Goal: Task Accomplishment & Management: Complete application form

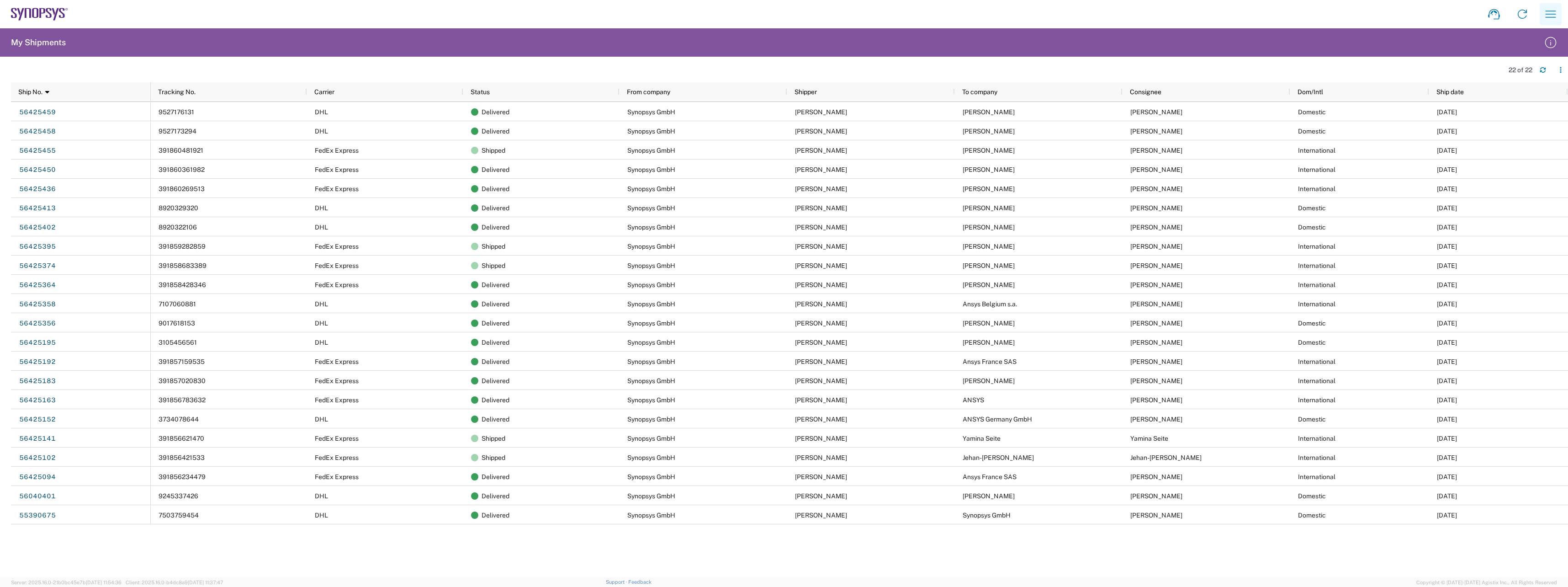
click at [1547, 14] on icon "button" at bounding box center [1550, 14] width 15 height 15
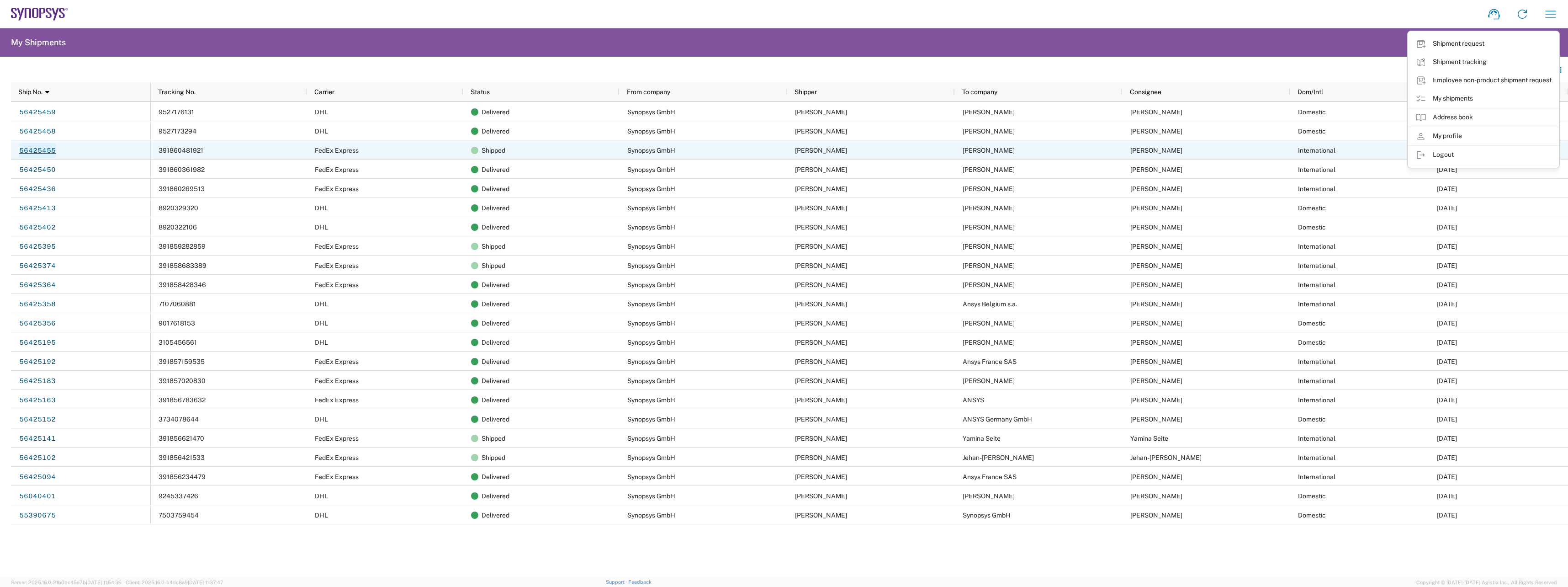
click at [43, 153] on link "56425455" at bounding box center [38, 150] width 38 height 15
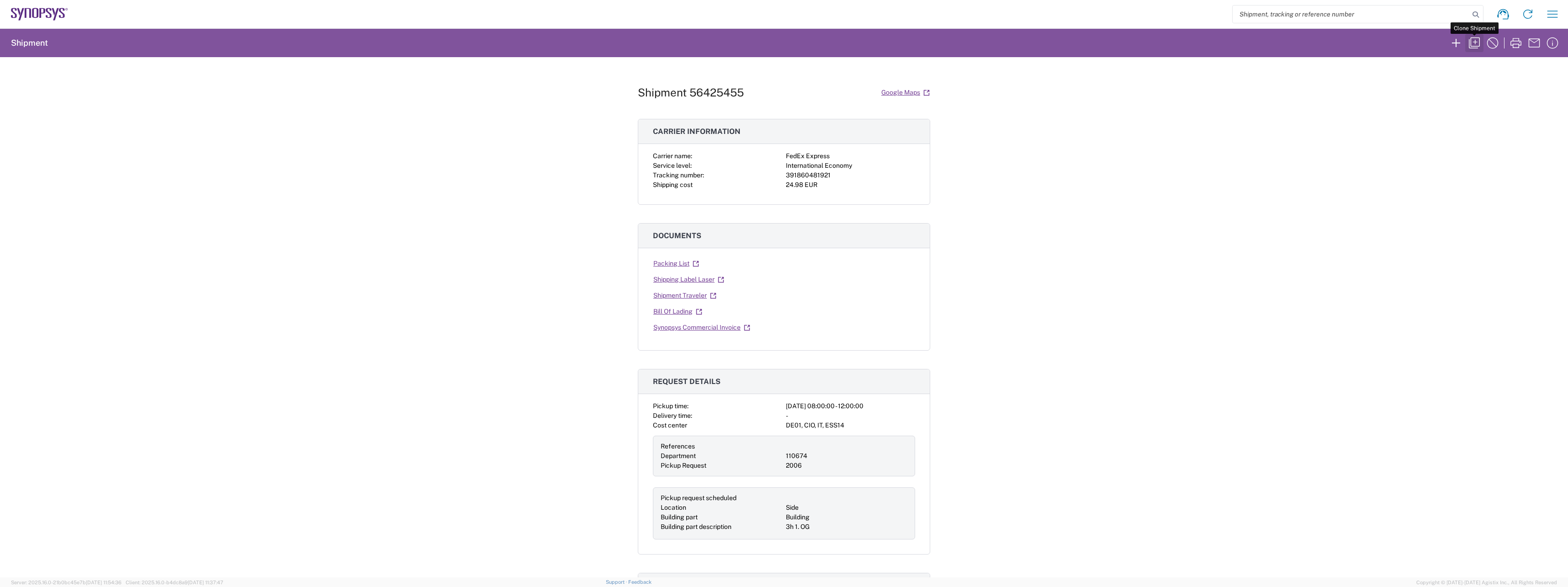
click at [1476, 41] on icon "button" at bounding box center [1474, 43] width 15 height 15
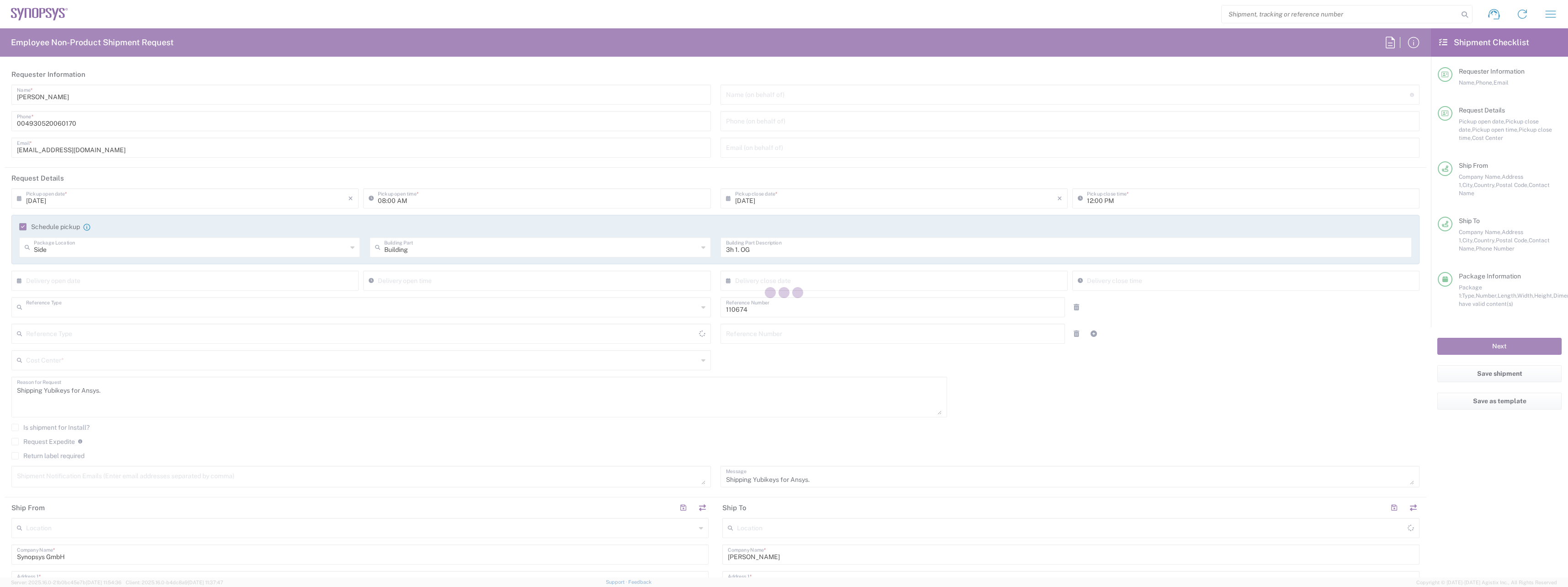
type input "Department"
type input "Germany"
type input "Business (General)"
type input "Delivered at Place"
type input "DE01, CIO, IT, ESS14 110674"
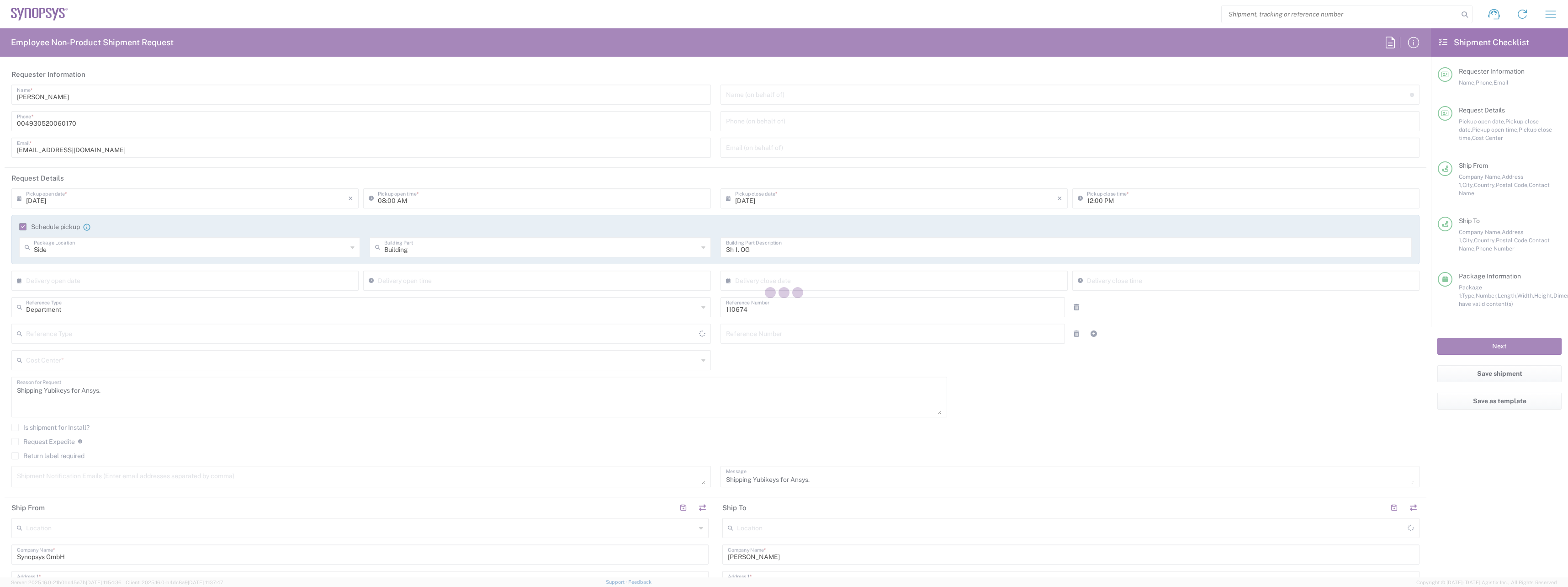
type input "Occitanie"
type input "France"
type input "Envelope"
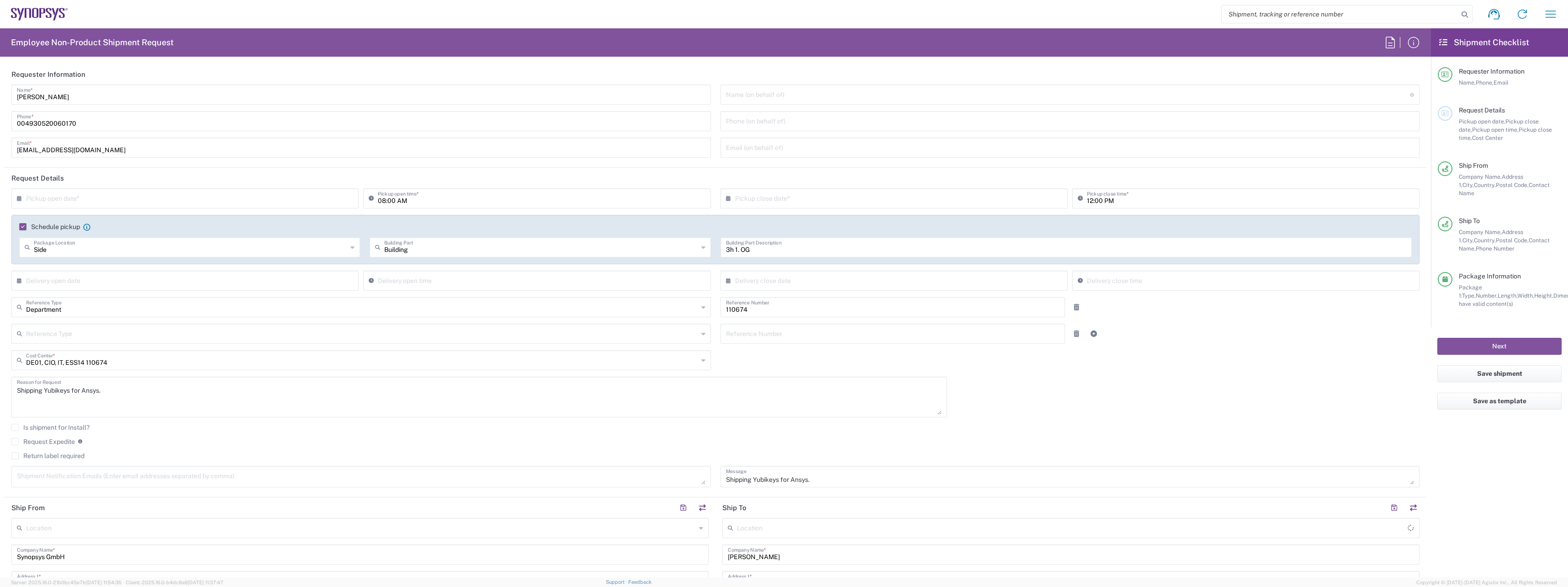
type input "Berlin DE22"
click at [233, 199] on input "text" at bounding box center [187, 197] width 322 height 16
click at [158, 281] on span "18" at bounding box center [160, 281] width 13 height 13
type input "08/18/2025"
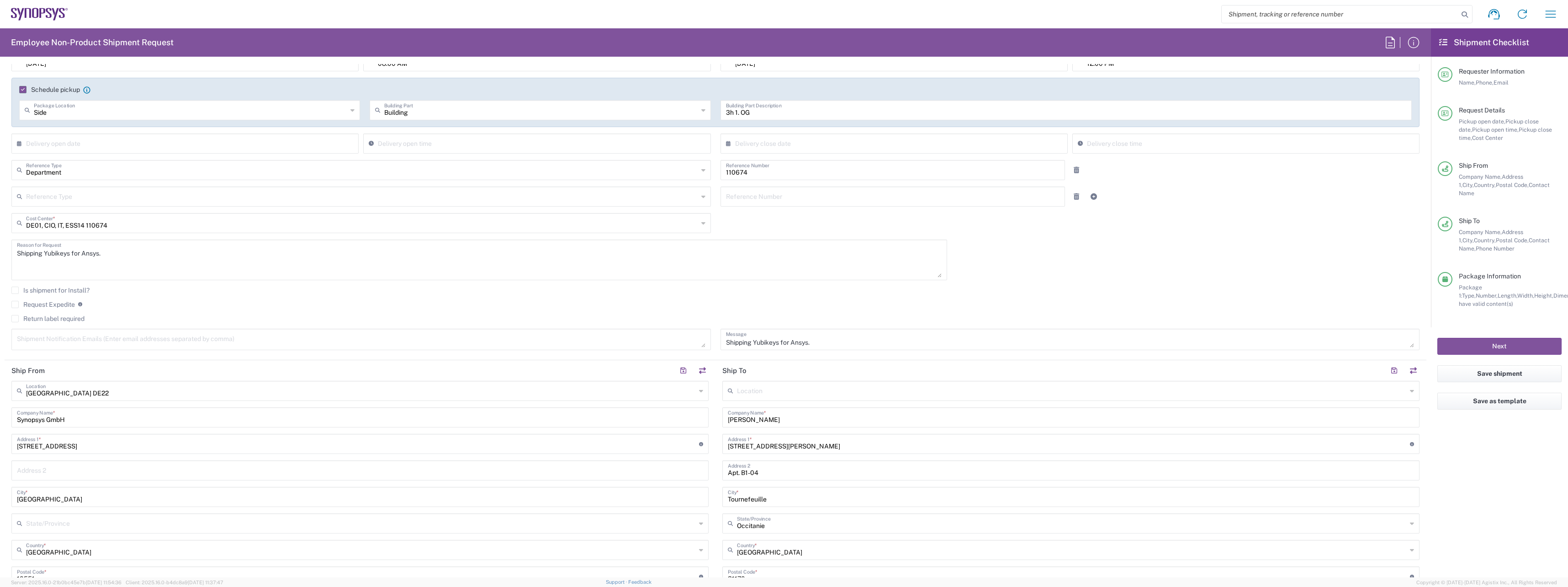
scroll to position [183, 0]
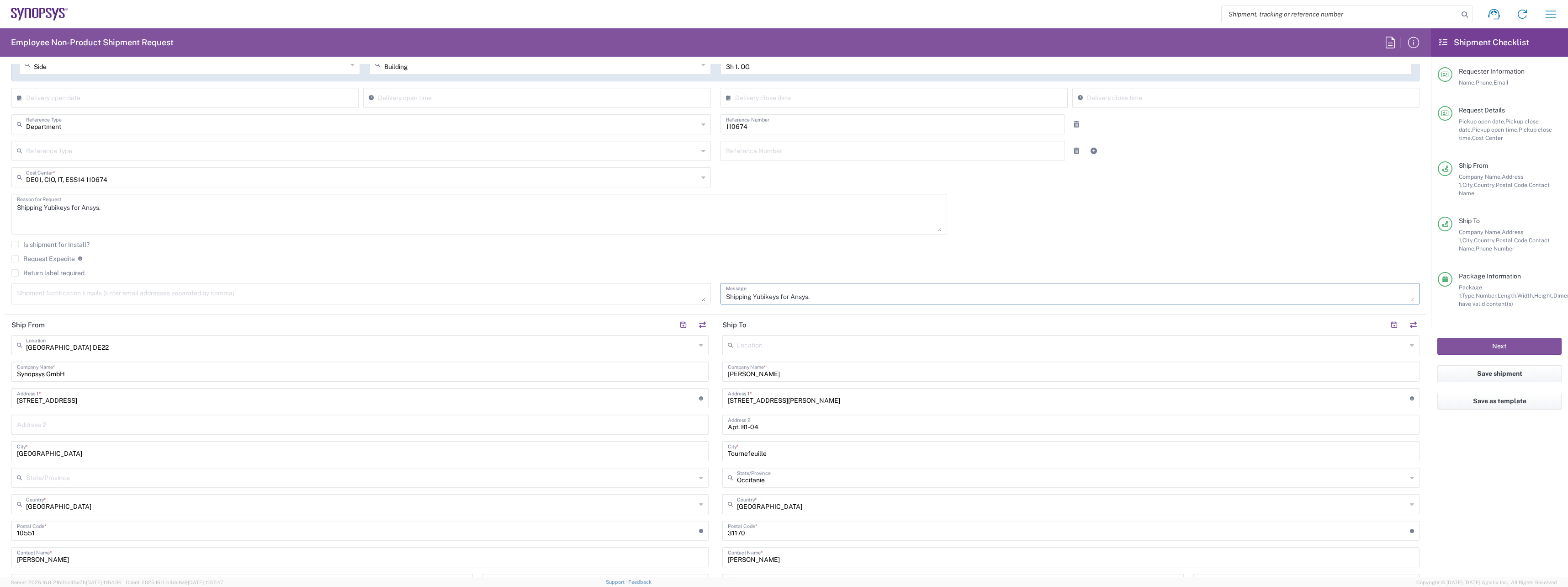
drag, startPoint x: 816, startPoint y: 296, endPoint x: 716, endPoint y: 298, distance: 100.0
click at [716, 298] on div "Shipping Yubikeys for Ansys. Message" at bounding box center [1069, 297] width 709 height 28
click at [783, 374] on input "Yannick Larvor" at bounding box center [1071, 371] width 686 height 16
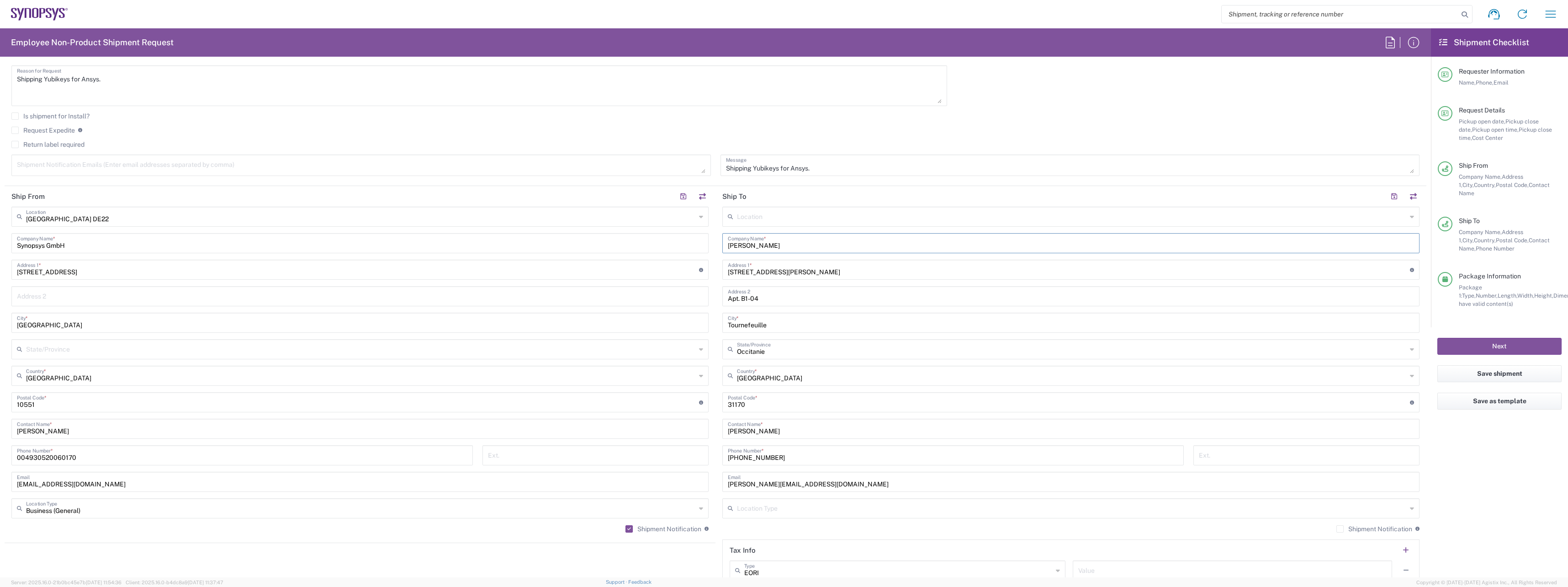
scroll to position [320, 0]
drag, startPoint x: 780, startPoint y: 421, endPoint x: 715, endPoint y: 426, distance: 65.2
click at [715, 425] on main "Location Aachen DE04 Agrate Brianza IT01 Aschheim DE02 Atlanta US60 Austin US26…" at bounding box center [1071, 390] width 711 height 384
paste input "Carlo Rimassa"
type input "Carlo Rimassa"
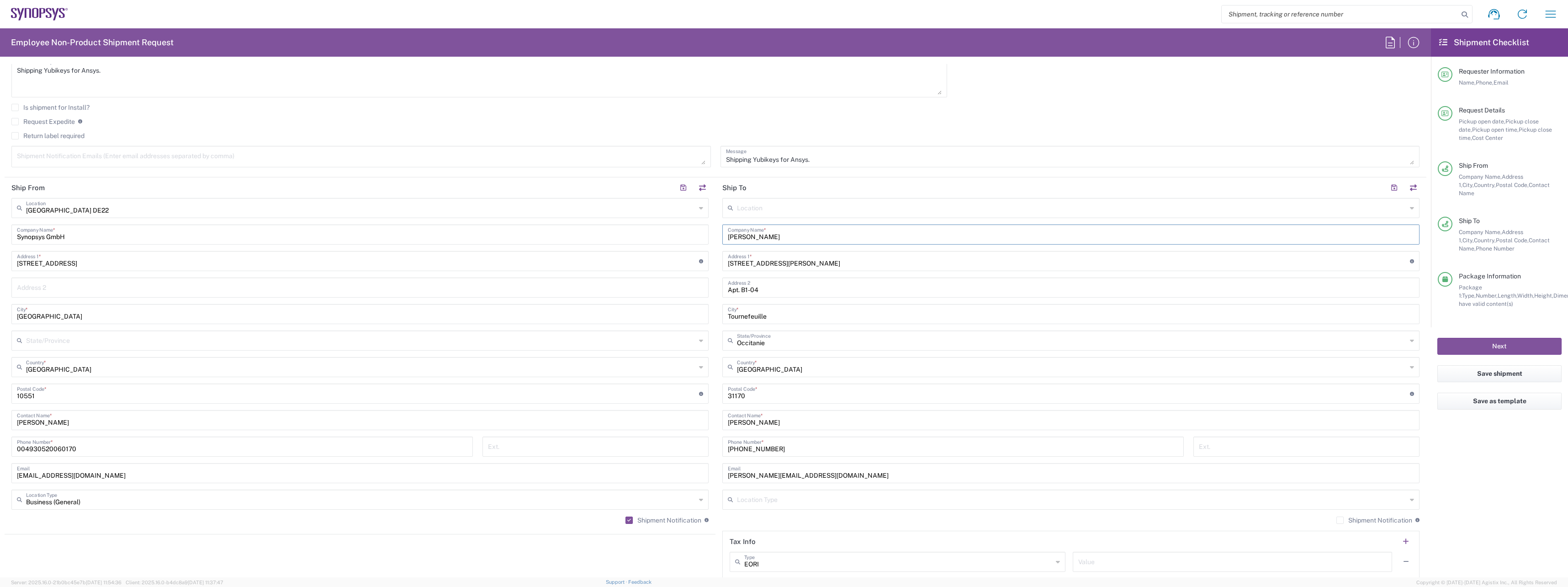
drag, startPoint x: 783, startPoint y: 239, endPoint x: 712, endPoint y: 237, distance: 71.0
click at [715, 237] on main "Location Aachen DE04 Agrate Brianza IT01 Aschheim DE02 Atlanta US60 Austin US26…" at bounding box center [1071, 390] width 711 height 384
paste input "Societe' ANSYS"
type input "Societe' ANSYS"
drag, startPoint x: 810, startPoint y: 474, endPoint x: 710, endPoint y: 475, distance: 100.0
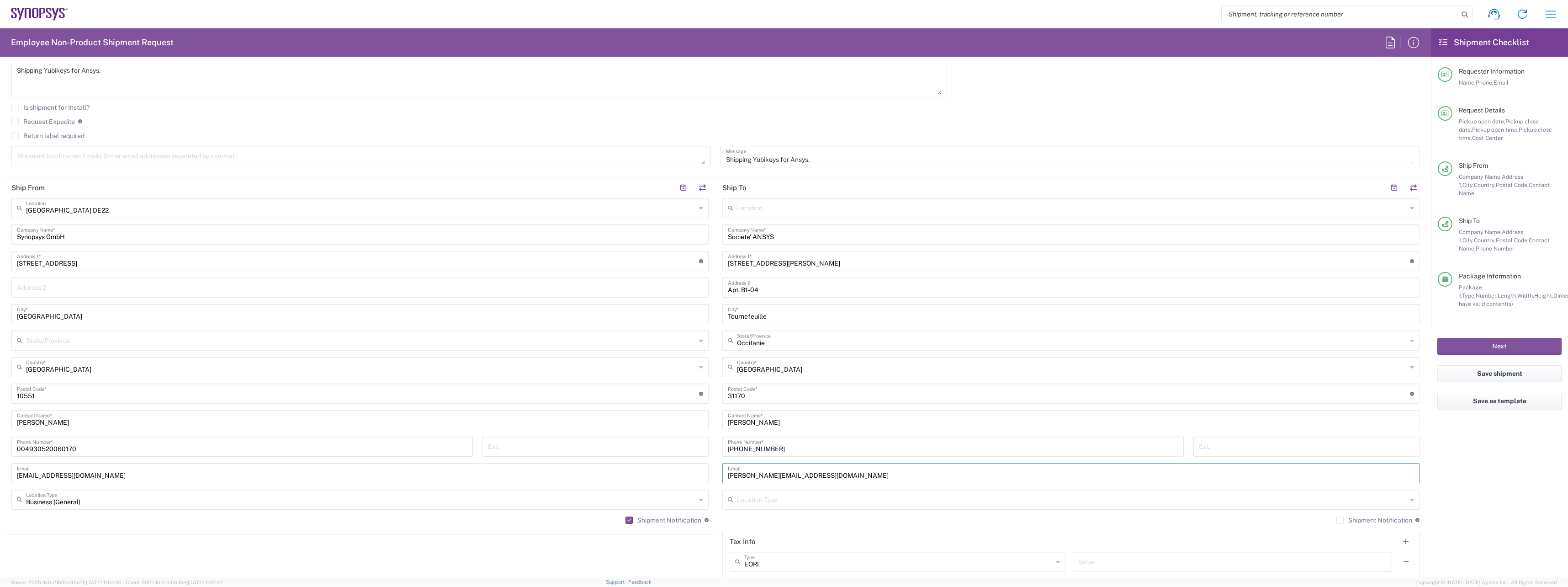
click at [712, 475] on div "Ship From Berlin DE22 Location Berlin DE22 Aachen DE04 Agrate Brianza IT01 Asch…" at bounding box center [716, 381] width 1422 height 408
paste input "carlo.rimassa"
type input "carlo.rimassa@ansys.com"
drag, startPoint x: 782, startPoint y: 264, endPoint x: 693, endPoint y: 265, distance: 89.0
click at [699, 264] on div "Ship From Berlin DE22 Location Berlin DE22 Aachen DE04 Agrate Brianza IT01 Asch…" at bounding box center [716, 381] width 1422 height 408
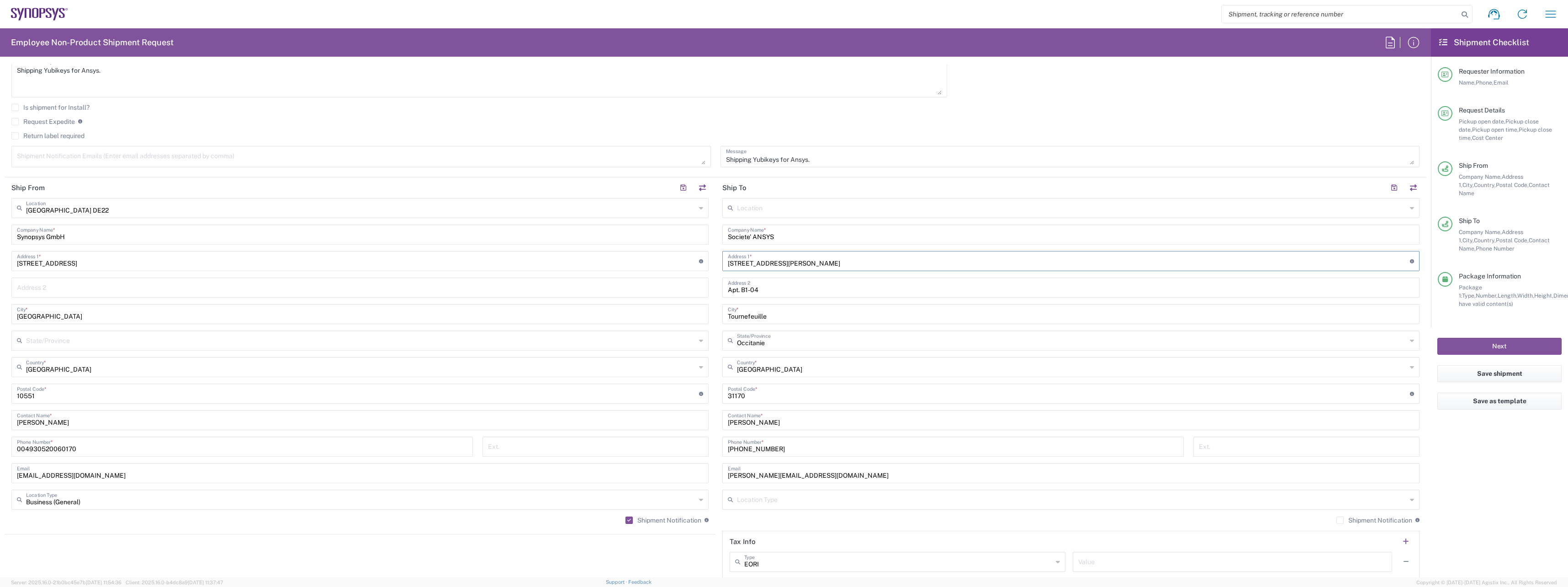
paste input "Green Side 15 - Bat A, 750 avenue du Roumanille"
type input "Green Side 15 - Bat A, 750 avenue du Roumanille"
drag, startPoint x: 774, startPoint y: 285, endPoint x: 699, endPoint y: 288, distance: 75.1
click at [699, 288] on div "Ship From Berlin DE22 Location Berlin DE22 Aachen DE04 Agrate Brianza IT01 Asch…" at bounding box center [716, 381] width 1422 height 408
drag, startPoint x: 779, startPoint y: 313, endPoint x: 712, endPoint y: 315, distance: 67.0
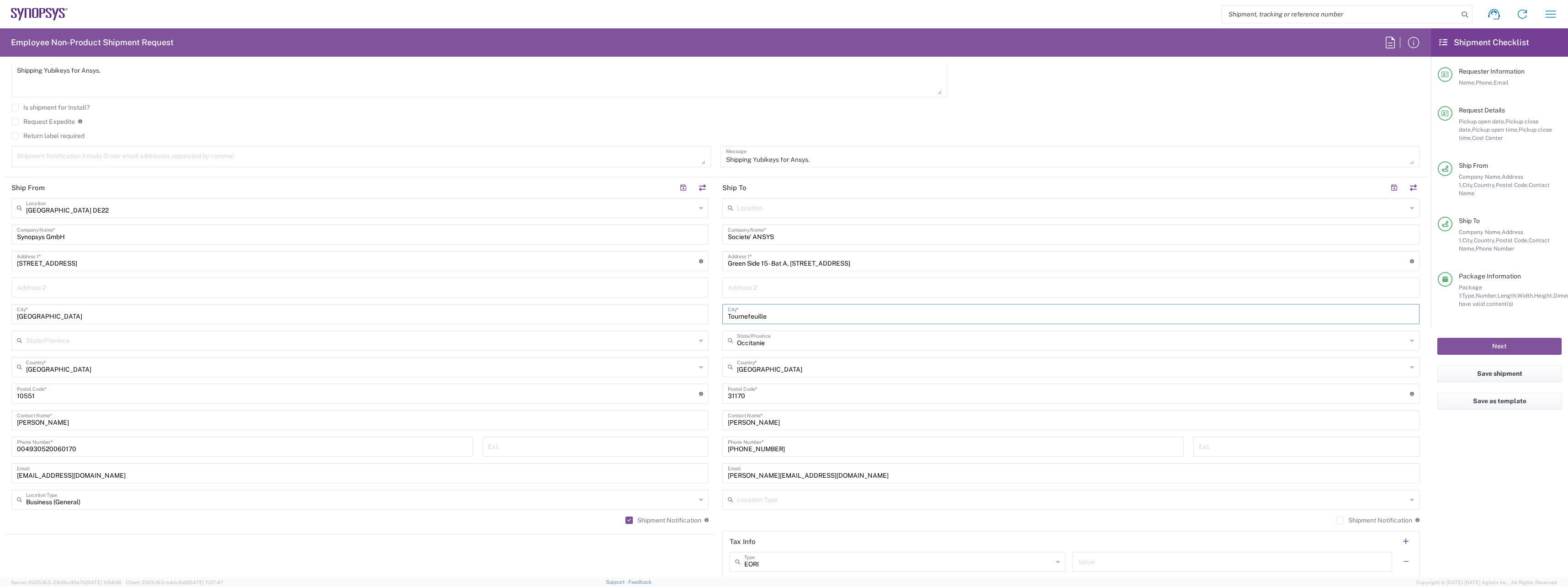
click at [715, 315] on main "Location Aachen DE04 Agrate Brianza IT01 Aschheim DE02 Atlanta US60 Austin US26…" at bounding box center [1071, 390] width 711 height 384
type input "Biot"
click at [763, 370] on input "France" at bounding box center [1072, 366] width 670 height 16
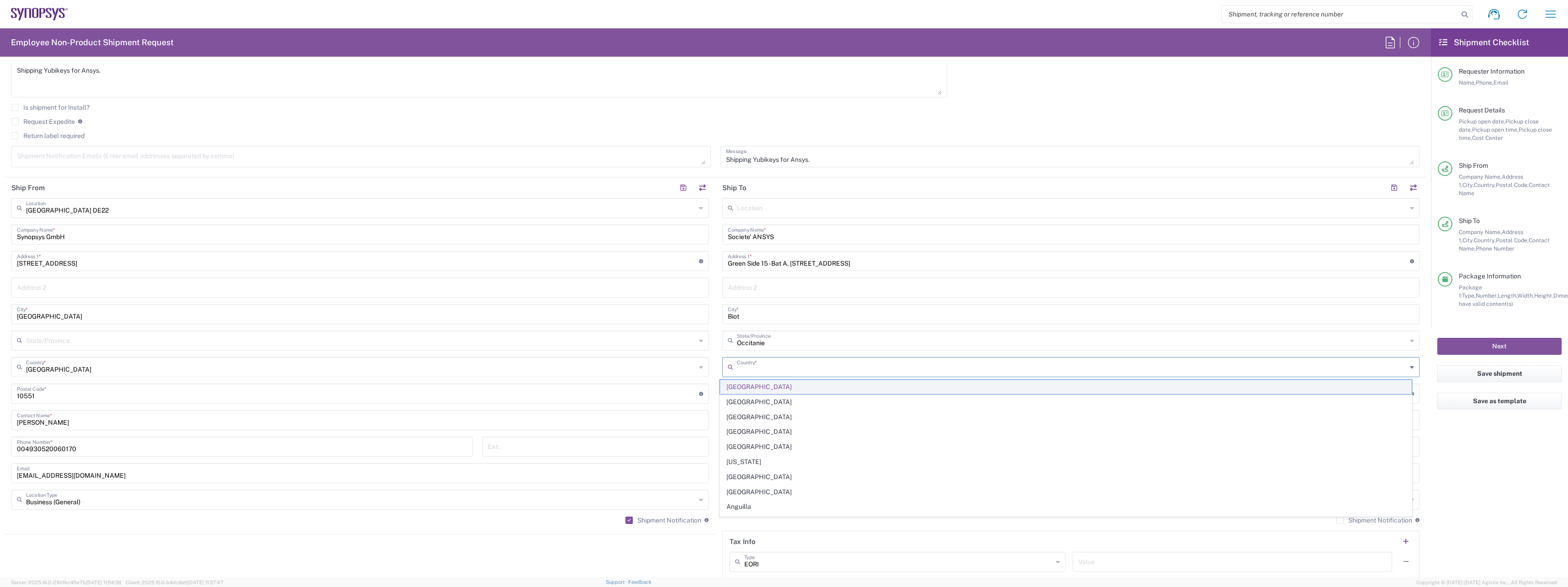
click at [741, 388] on span "France" at bounding box center [1066, 387] width 692 height 14
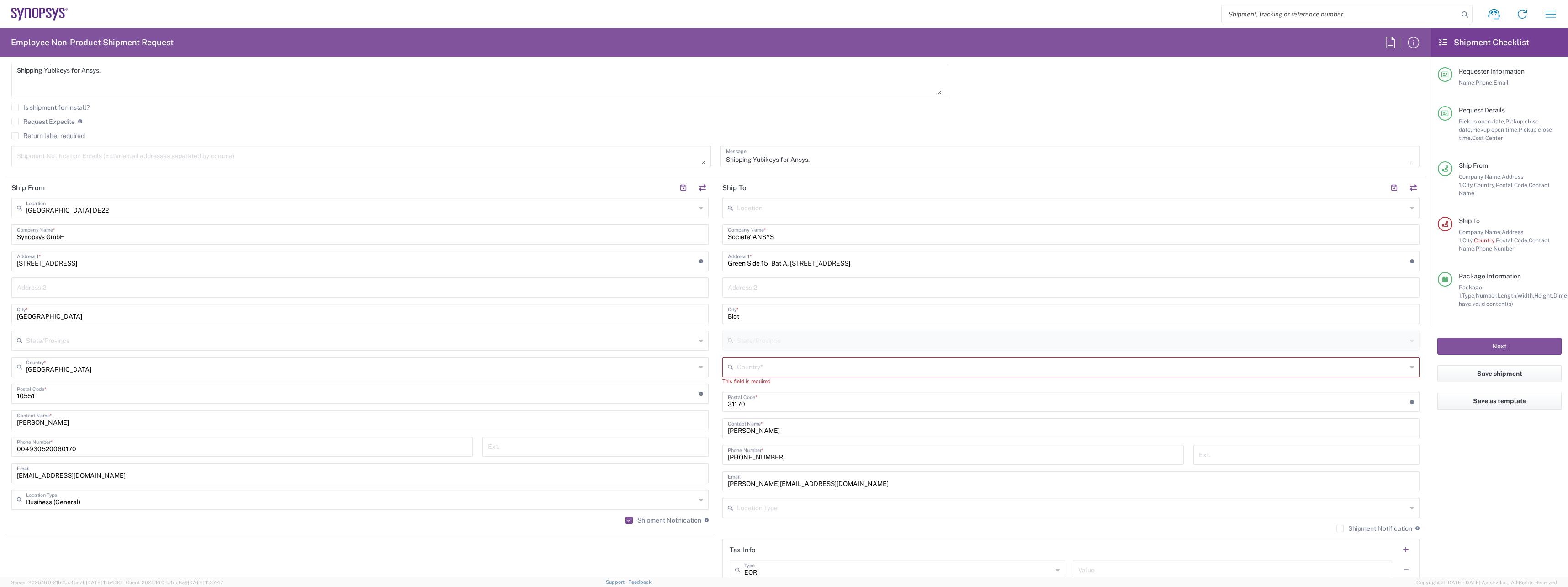
click at [754, 369] on input "text" at bounding box center [1072, 366] width 670 height 16
type input "France"
click at [761, 402] on input "undefined" at bounding box center [1069, 401] width 682 height 16
drag, startPoint x: 759, startPoint y: 404, endPoint x: 712, endPoint y: 404, distance: 47.0
click at [715, 404] on main "Location Aachen DE04 Agrate Brianza IT01 Aschheim DE02 Atlanta US60 Austin US26…" at bounding box center [1071, 394] width 711 height 392
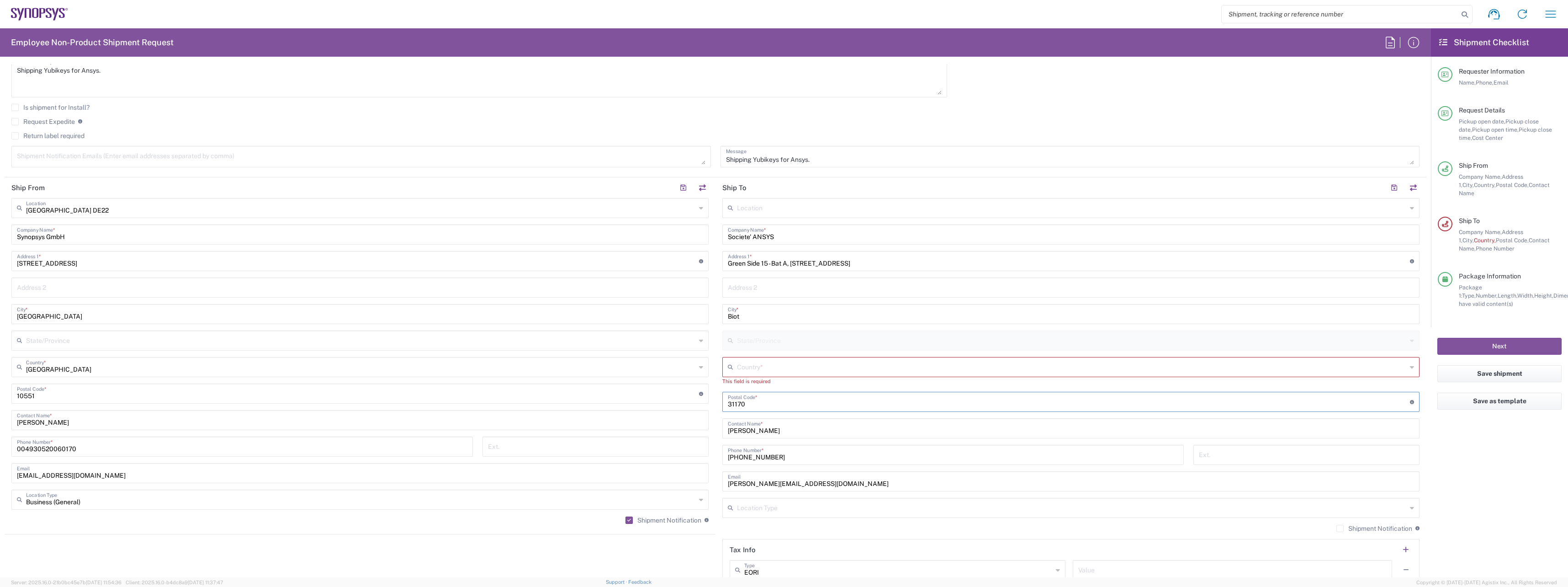
paste input "06410"
type input "06410"
click at [765, 368] on input "text" at bounding box center [1072, 366] width 670 height 16
click at [739, 385] on span "France" at bounding box center [1066, 387] width 692 height 14
type input "France"
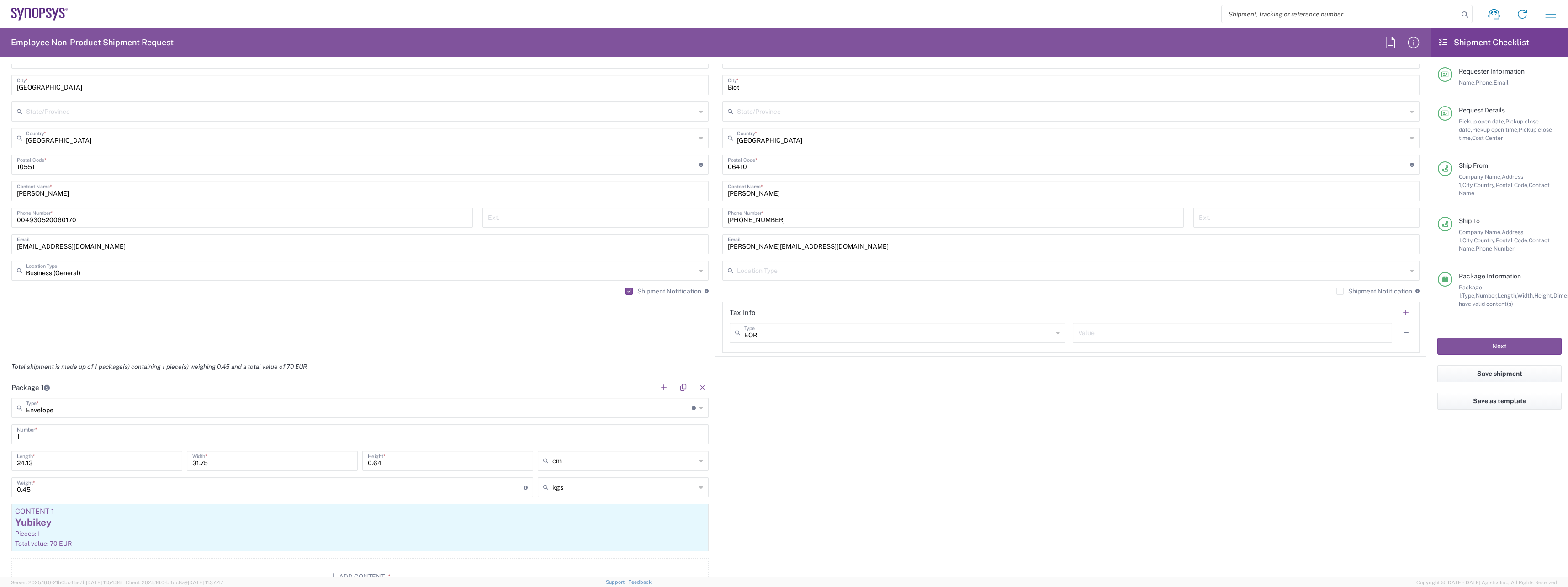
scroll to position [457, 0]
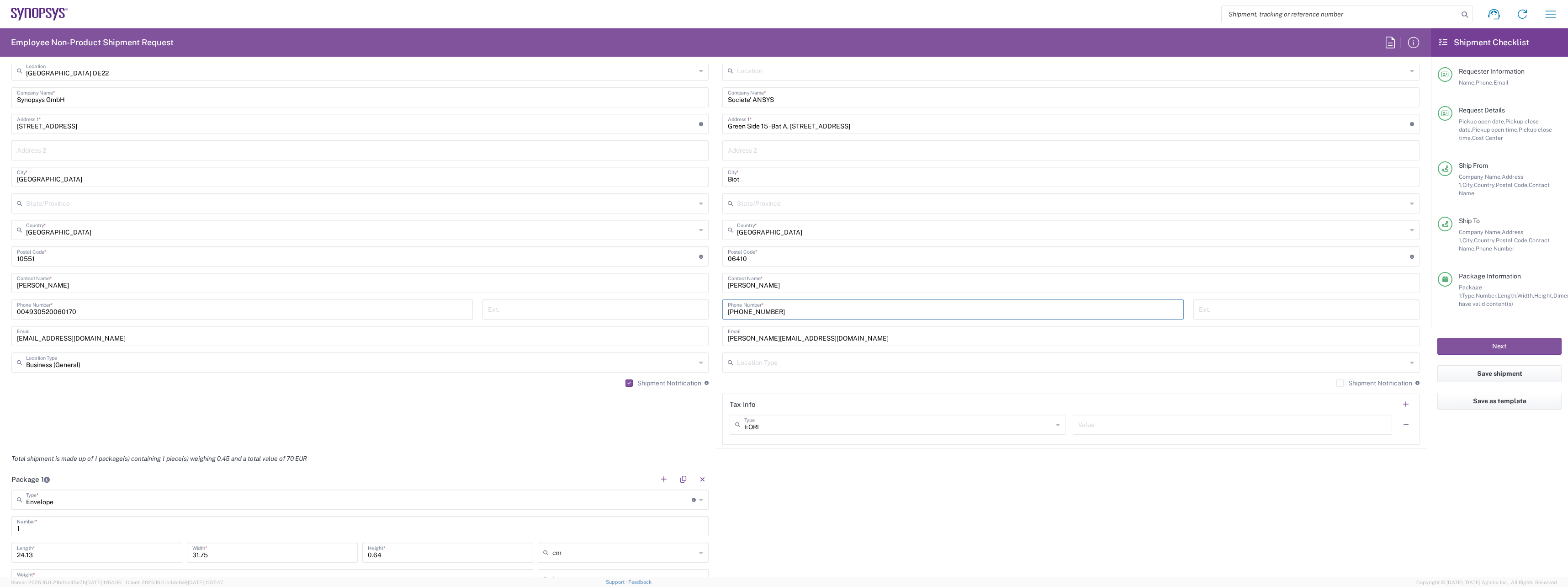
drag, startPoint x: 778, startPoint y: 314, endPoint x: 710, endPoint y: 305, distance: 68.6
click at [710, 305] on div "Ship From Berlin DE22 Location Berlin DE22 Aachen DE04 Agrate Brianza IT01 Asch…" at bounding box center [716, 244] width 1422 height 408
click at [780, 314] on input "+33674571470" at bounding box center [953, 309] width 450 height 16
drag, startPoint x: 783, startPoint y: 312, endPoint x: 728, endPoint y: 316, distance: 55.1
click at [728, 316] on input "+33674571470" at bounding box center [953, 309] width 450 height 16
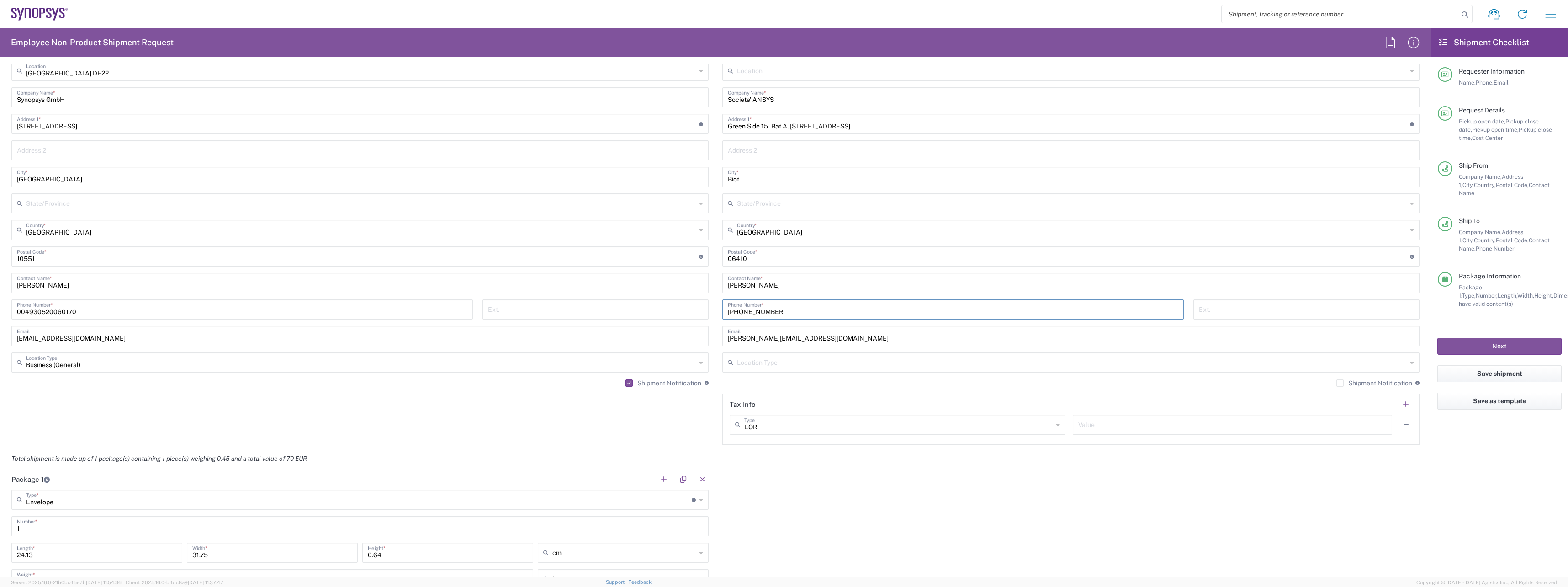
paste input "(0) 4 89 51 90 13"
click at [745, 311] on input "+33 (0) 4 89 51 90 13" at bounding box center [953, 309] width 450 height 16
drag, startPoint x: 779, startPoint y: 311, endPoint x: 716, endPoint y: 318, distance: 63.4
click at [718, 318] on div "+33489519013 Phone Number *" at bounding box center [953, 313] width 471 height 27
type input "+33489519013"
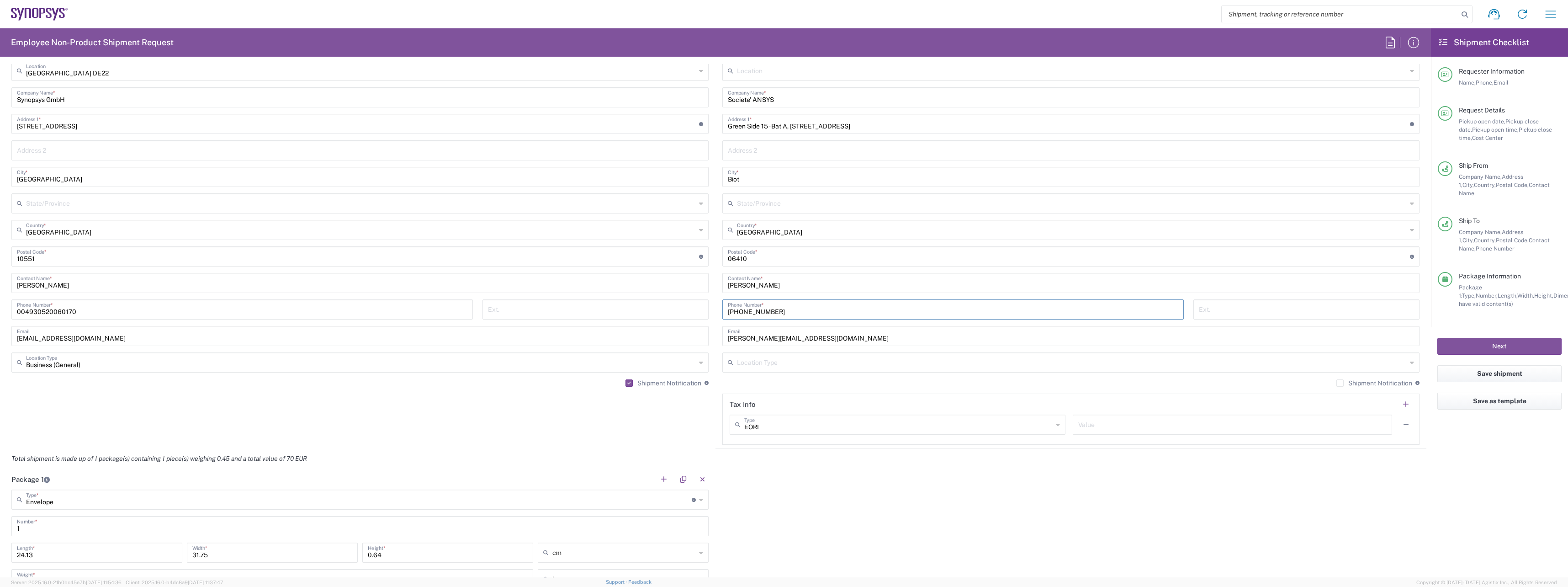
click at [762, 319] on div "+33489519013 Phone Number *" at bounding box center [953, 309] width 461 height 20
click at [740, 310] on input "+33489519013" at bounding box center [953, 309] width 450 height 16
drag, startPoint x: 773, startPoint y: 314, endPoint x: 730, endPoint y: 312, distance: 43.0
click at [730, 312] on input "+33489519013" at bounding box center [953, 309] width 450 height 16
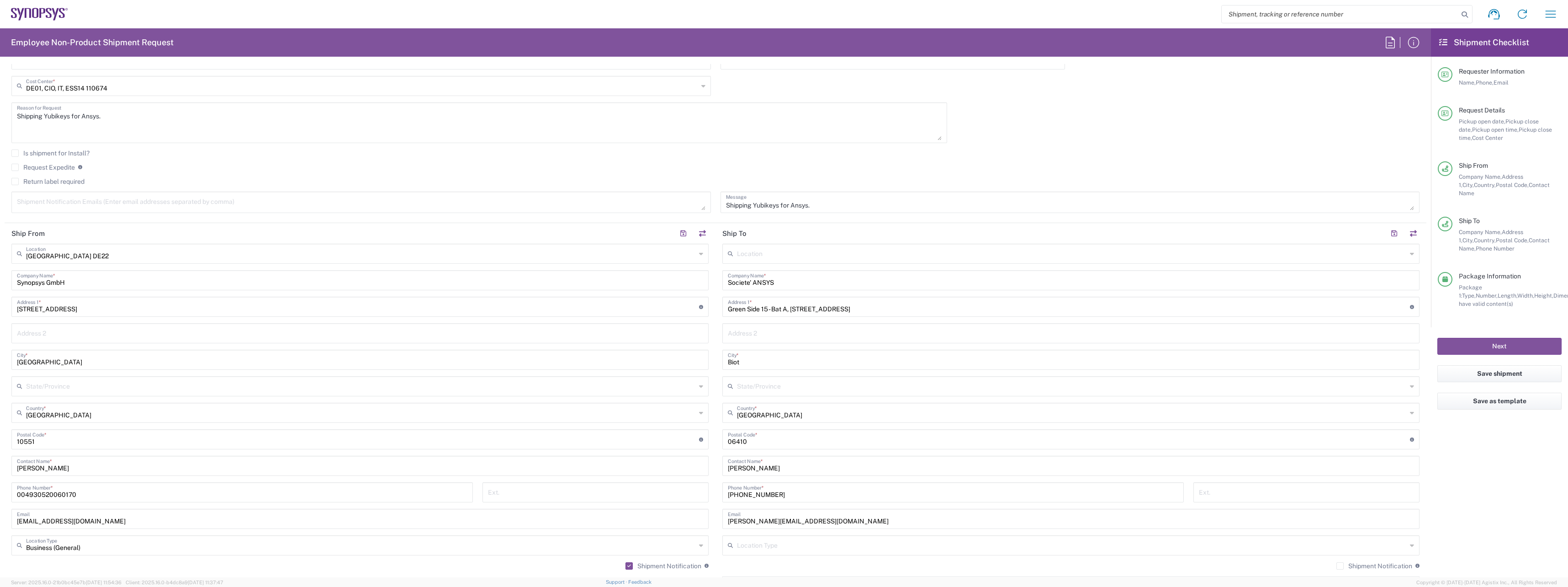
scroll to position [503, 0]
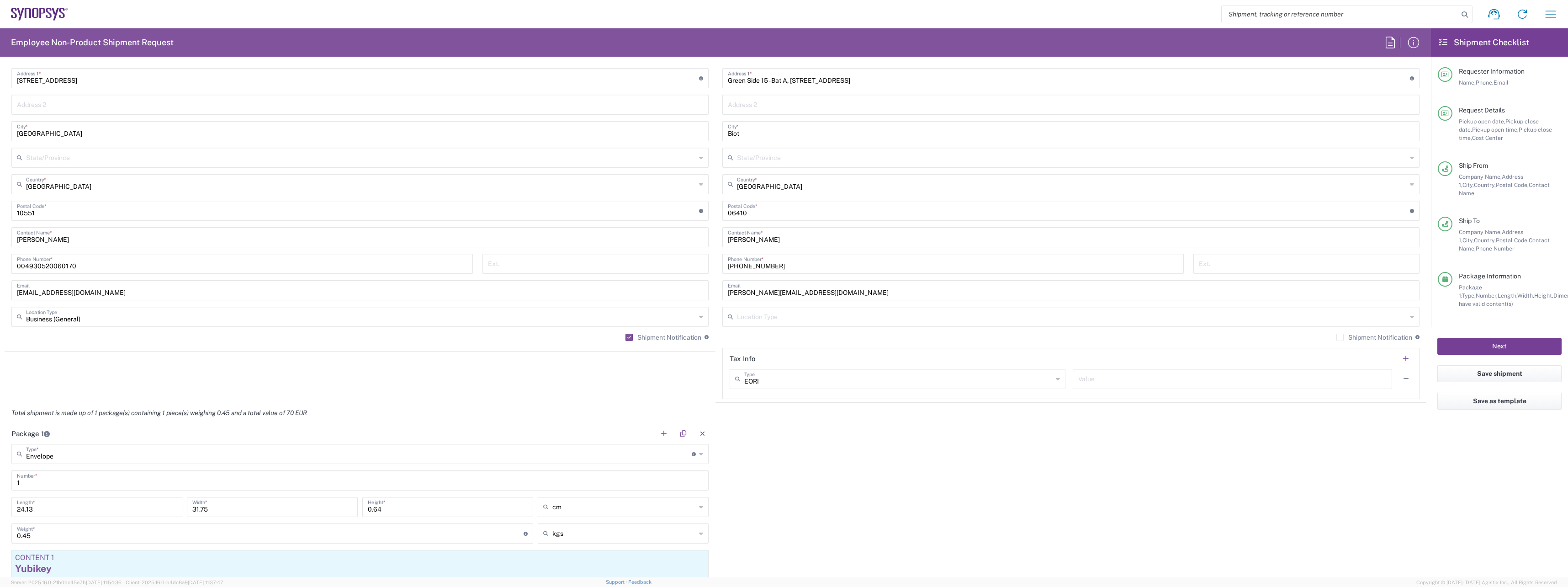
click at [1468, 338] on button "Next" at bounding box center [1499, 346] width 124 height 17
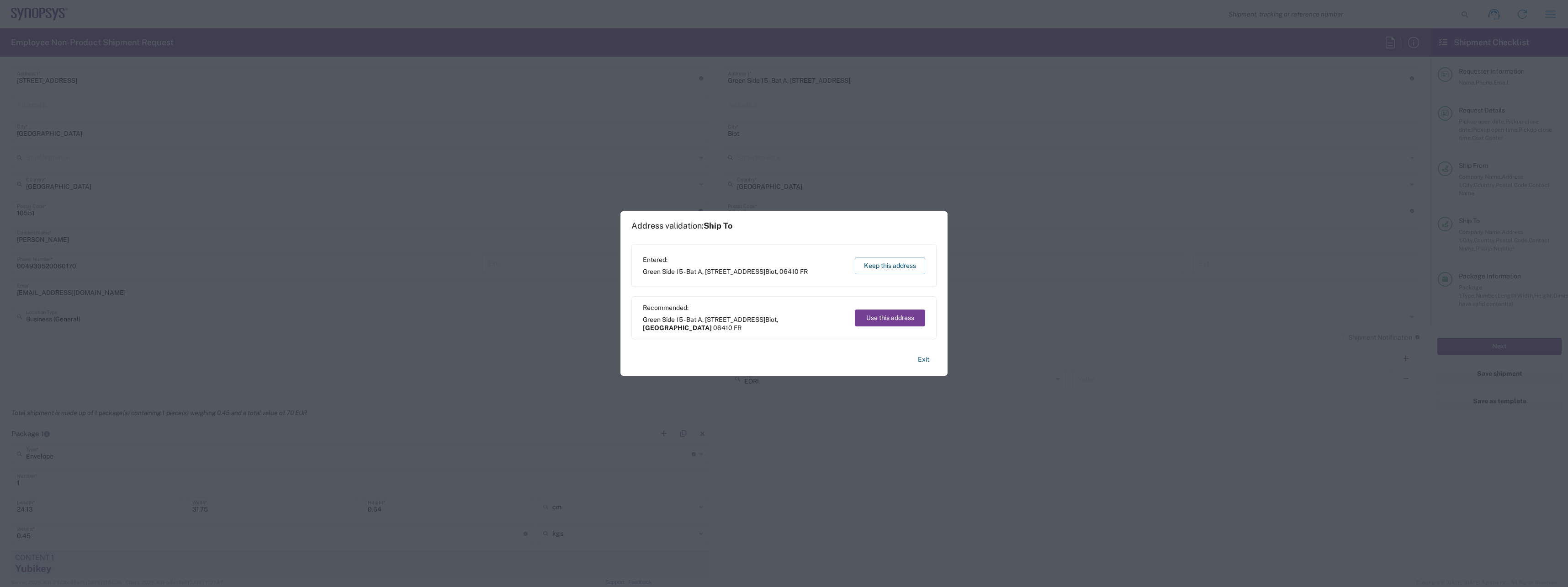
click at [897, 323] on button "Use this address" at bounding box center [890, 318] width 71 height 17
type input "Provence-Alpes-Côte d'Azur"
type input "France"
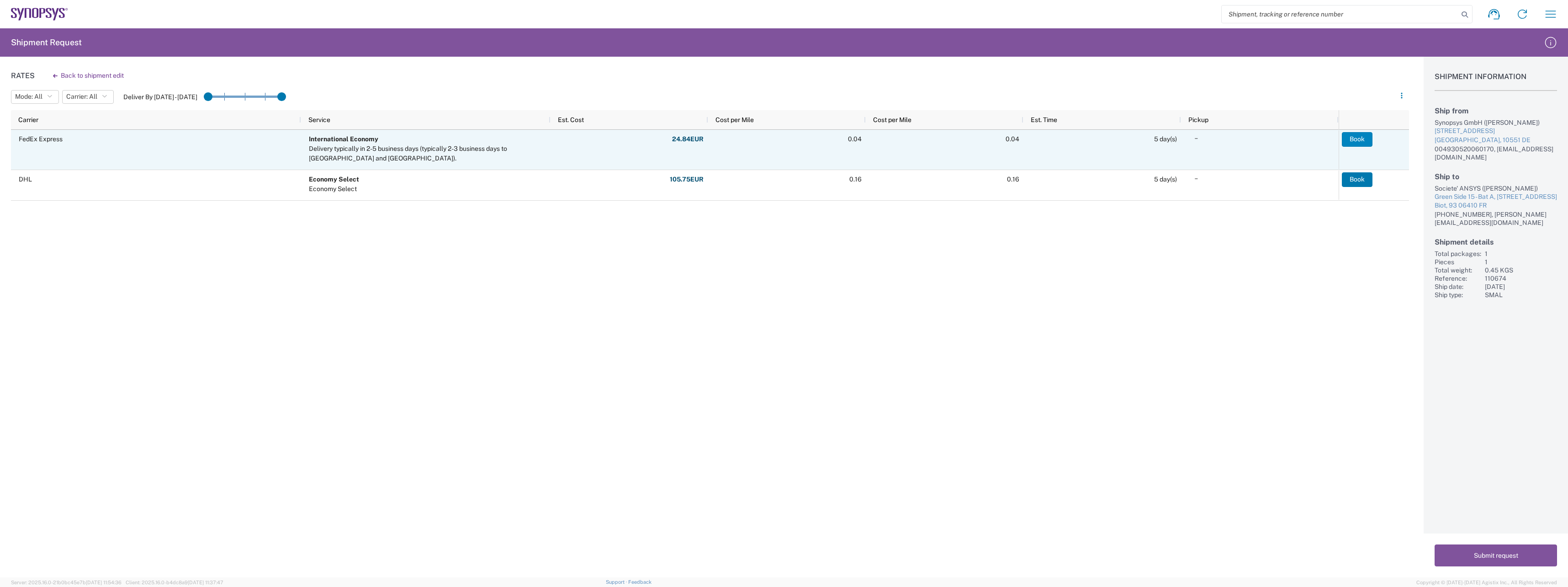
click at [1356, 140] on button "Book" at bounding box center [1357, 139] width 30 height 15
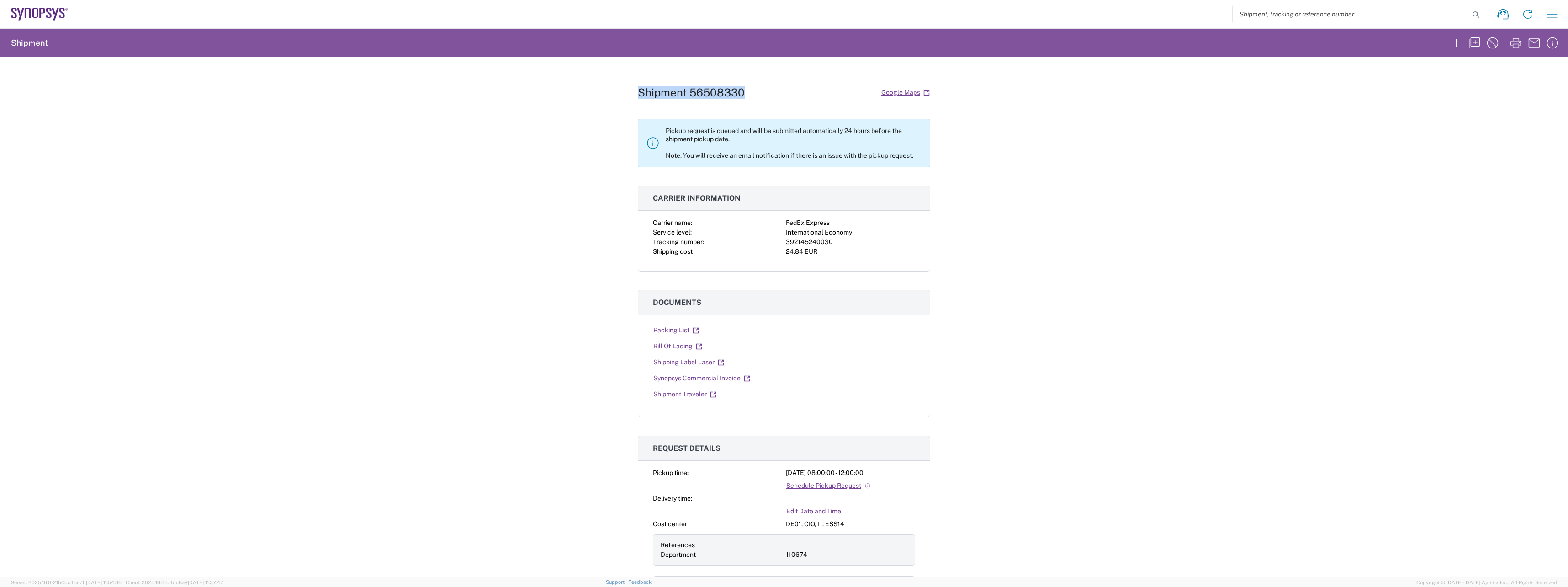
drag, startPoint x: 747, startPoint y: 89, endPoint x: 632, endPoint y: 91, distance: 115.0
click at [632, 91] on div "Shipment 56508330 Google Maps Pickup request is queued and will be submitted au…" at bounding box center [784, 317] width 1568 height 520
copy h1 "Shipment 56508330"
click at [453, 295] on div "Shipment 56508330 Google Maps Pickup request is queued and will be submitted au…" at bounding box center [784, 317] width 1568 height 520
